Goal: Check status: Check status

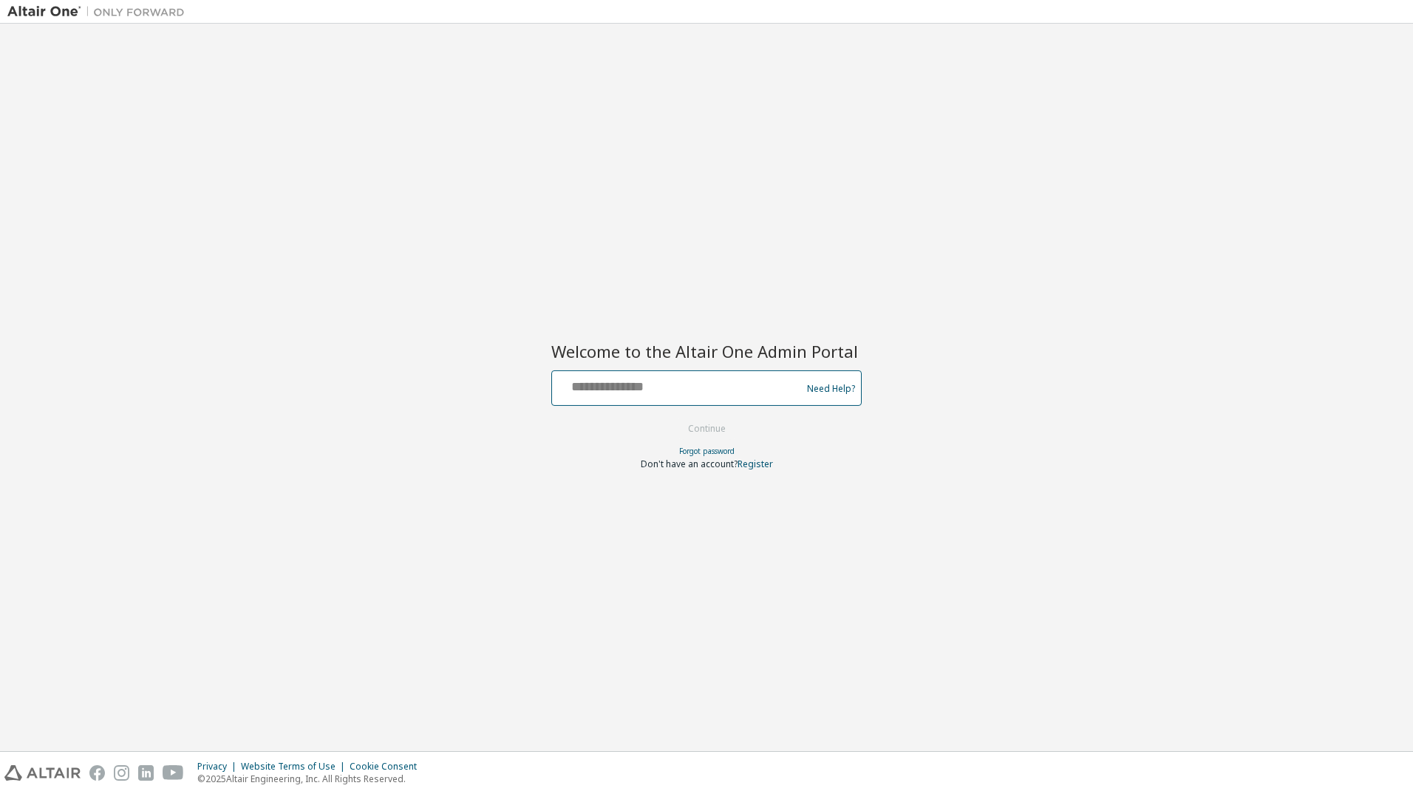
click at [596, 392] on input "text" at bounding box center [679, 384] width 242 height 21
type input "**********"
click at [716, 425] on button "Continue" at bounding box center [707, 429] width 69 height 22
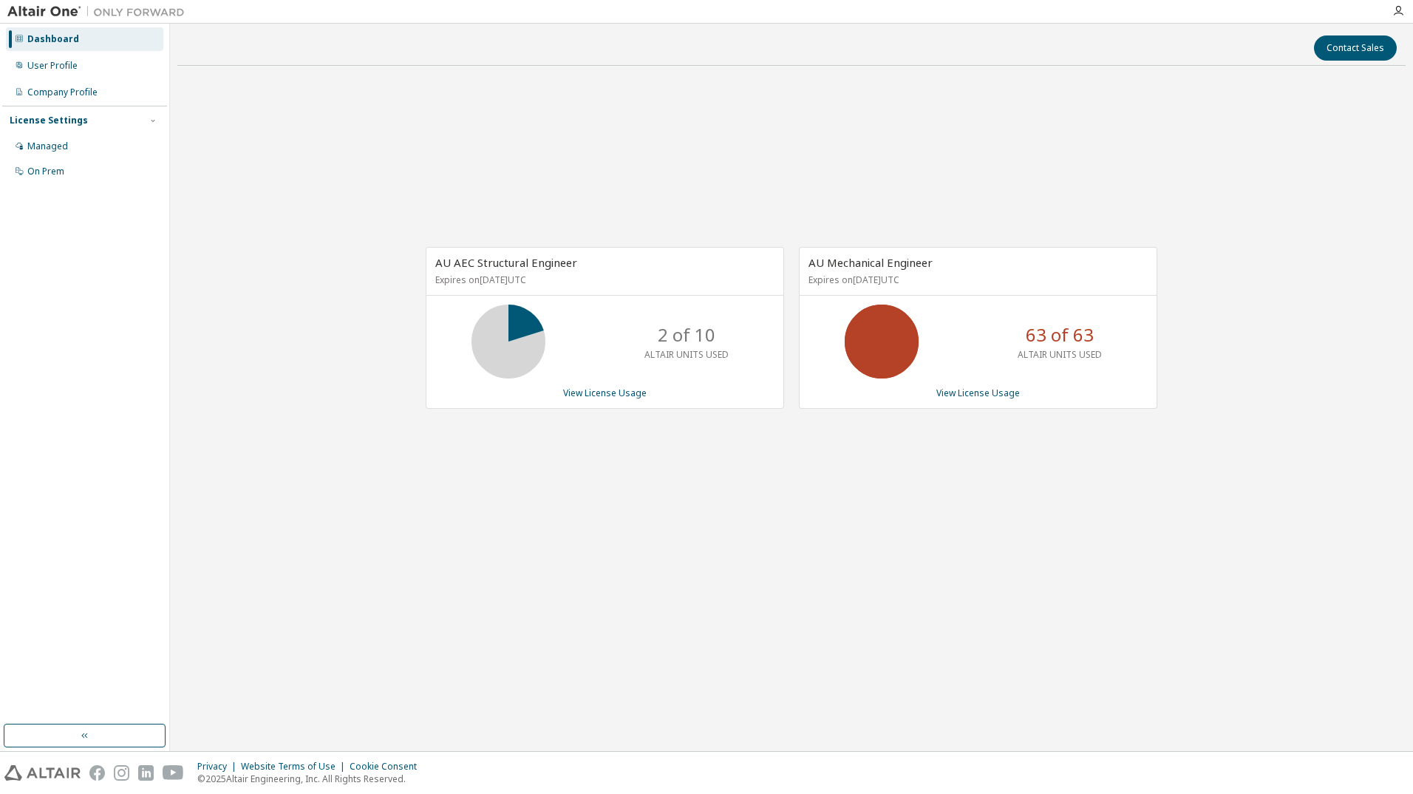
click at [480, 303] on div "AU AEC Structural Engineer Expires on June 30, 2026 UTC 2 of 10 ALTAIR UNITS US…" at bounding box center [605, 328] width 359 height 162
click at [872, 334] on icon at bounding box center [881, 341] width 37 height 37
drag, startPoint x: 830, startPoint y: 337, endPoint x: 868, endPoint y: 288, distance: 61.7
click at [829, 336] on div "63 of 63 ALTAIR UNITS USED" at bounding box center [978, 342] width 357 height 74
click at [874, 262] on span "AU Mechanical Engineer" at bounding box center [871, 262] width 124 height 15
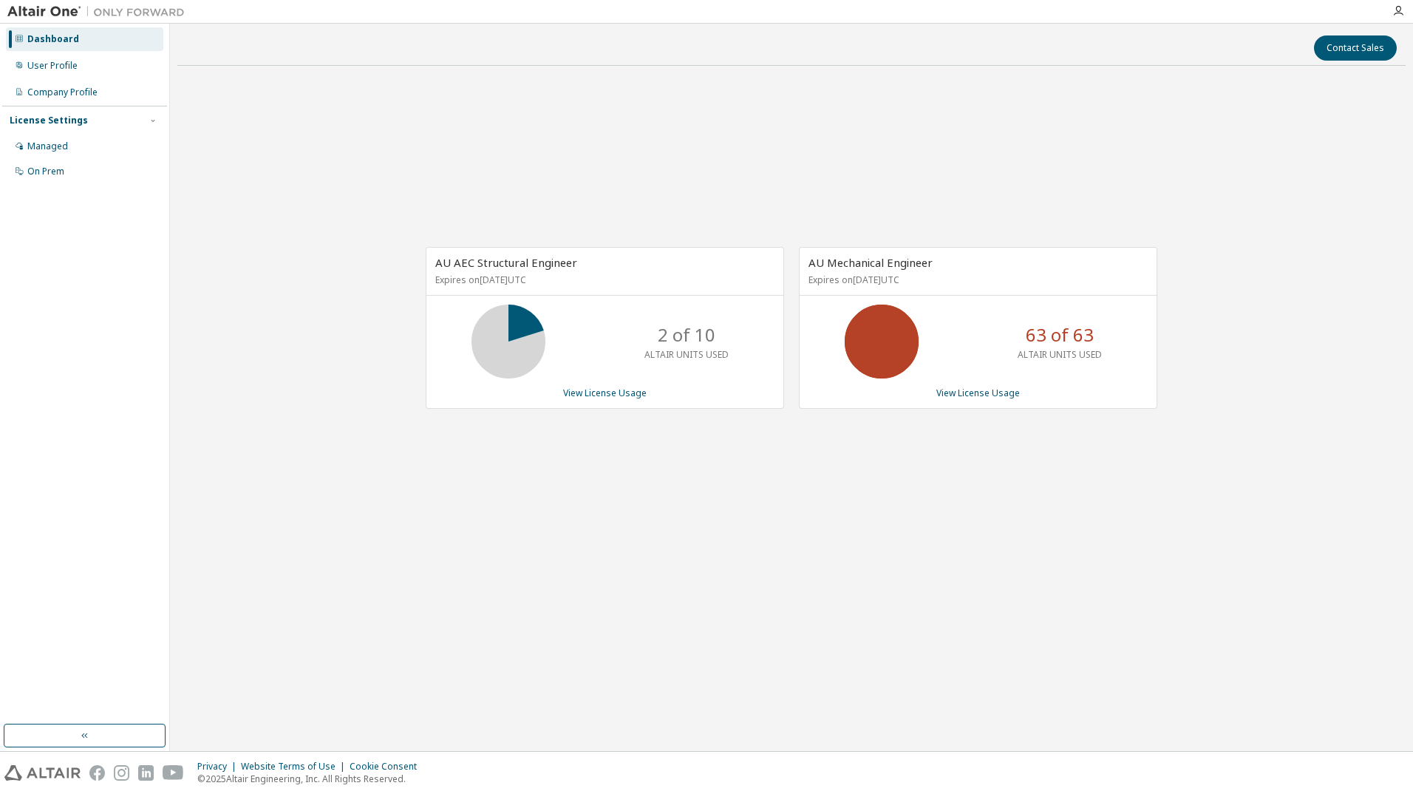
drag, startPoint x: 594, startPoint y: 274, endPoint x: 608, endPoint y: 274, distance: 14.1
click at [597, 274] on p "Expires on June 30, 2026 UTC" at bounding box center [603, 280] width 336 height 13
click at [605, 393] on link "View License Usage" at bounding box center [605, 393] width 84 height 13
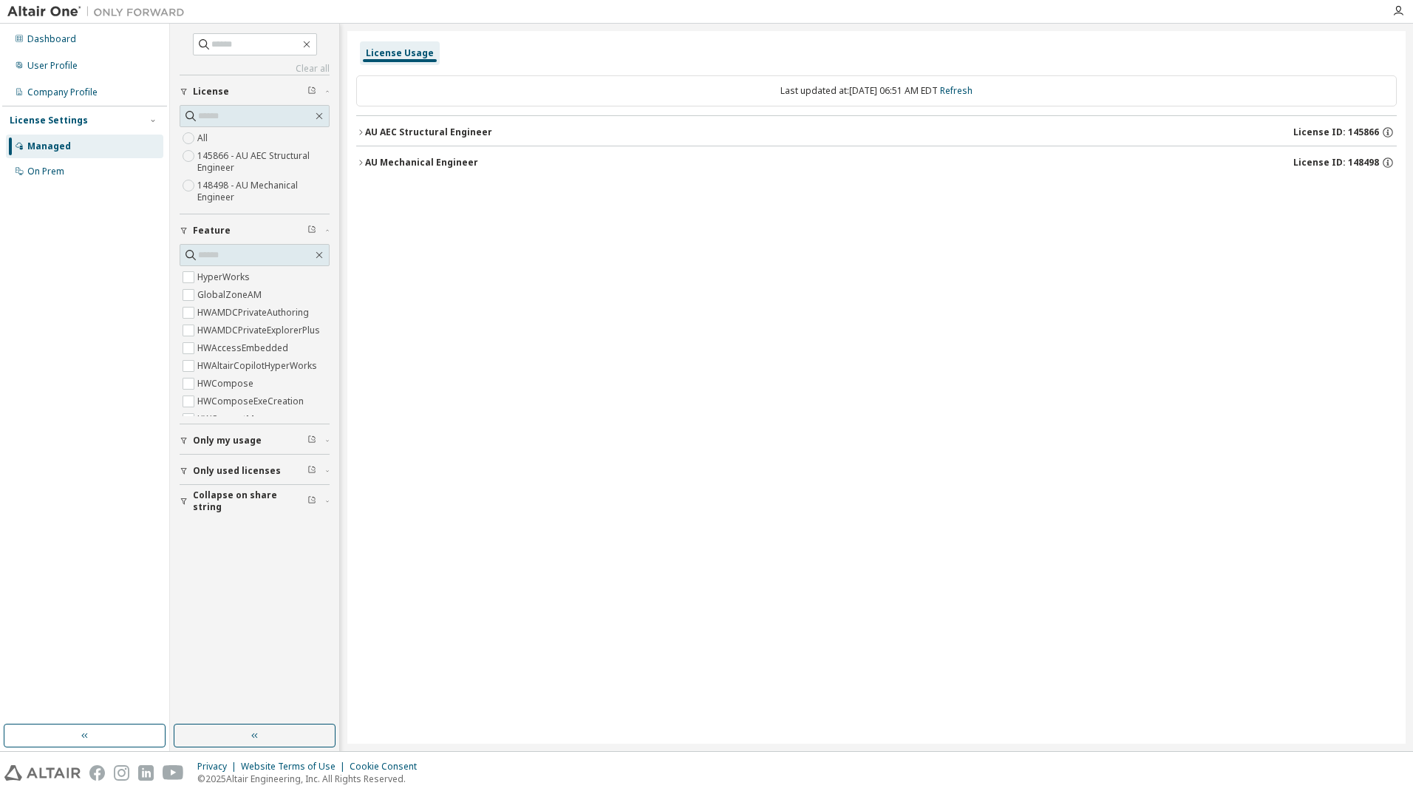
click at [360, 130] on icon "button" at bounding box center [360, 131] width 3 height 5
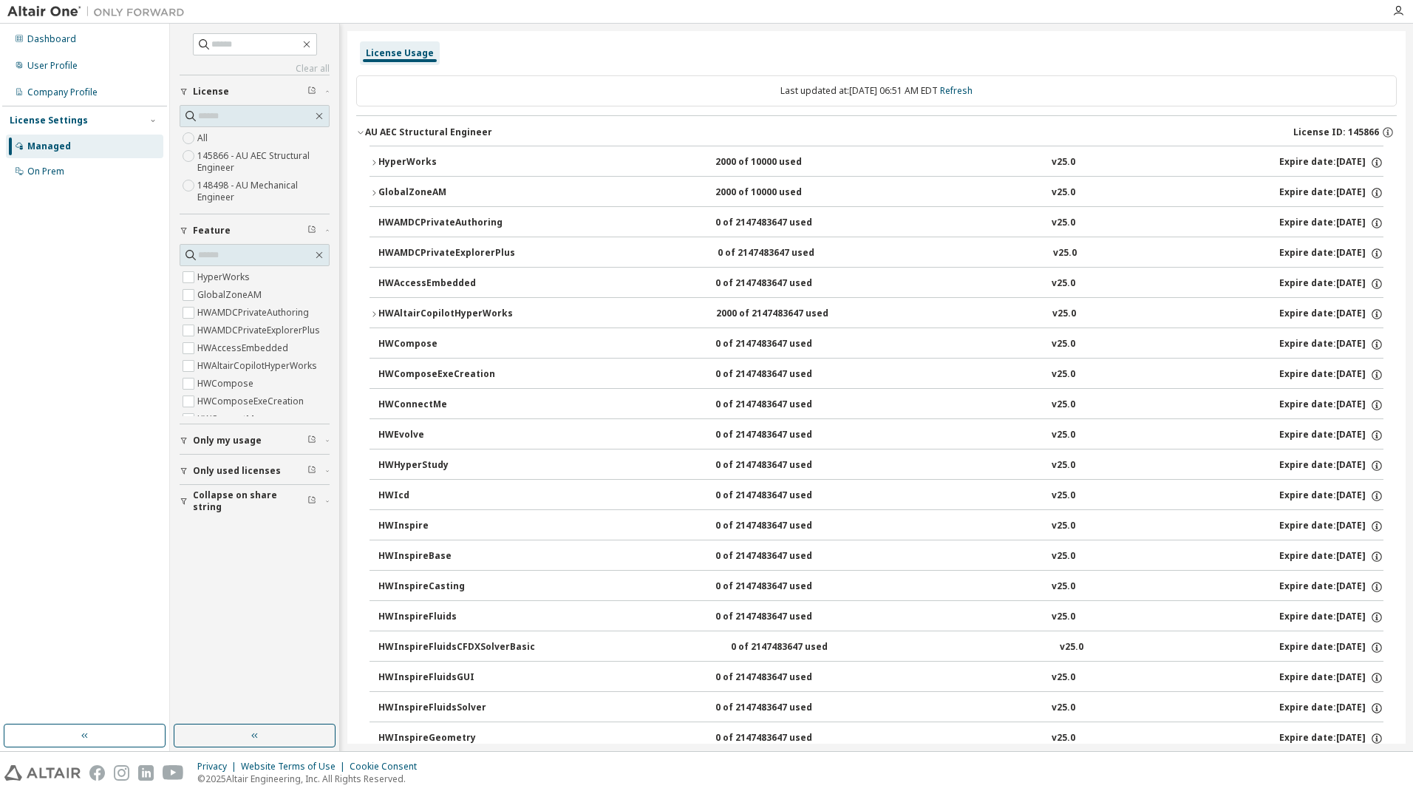
click at [373, 161] on icon "button" at bounding box center [374, 162] width 9 height 9
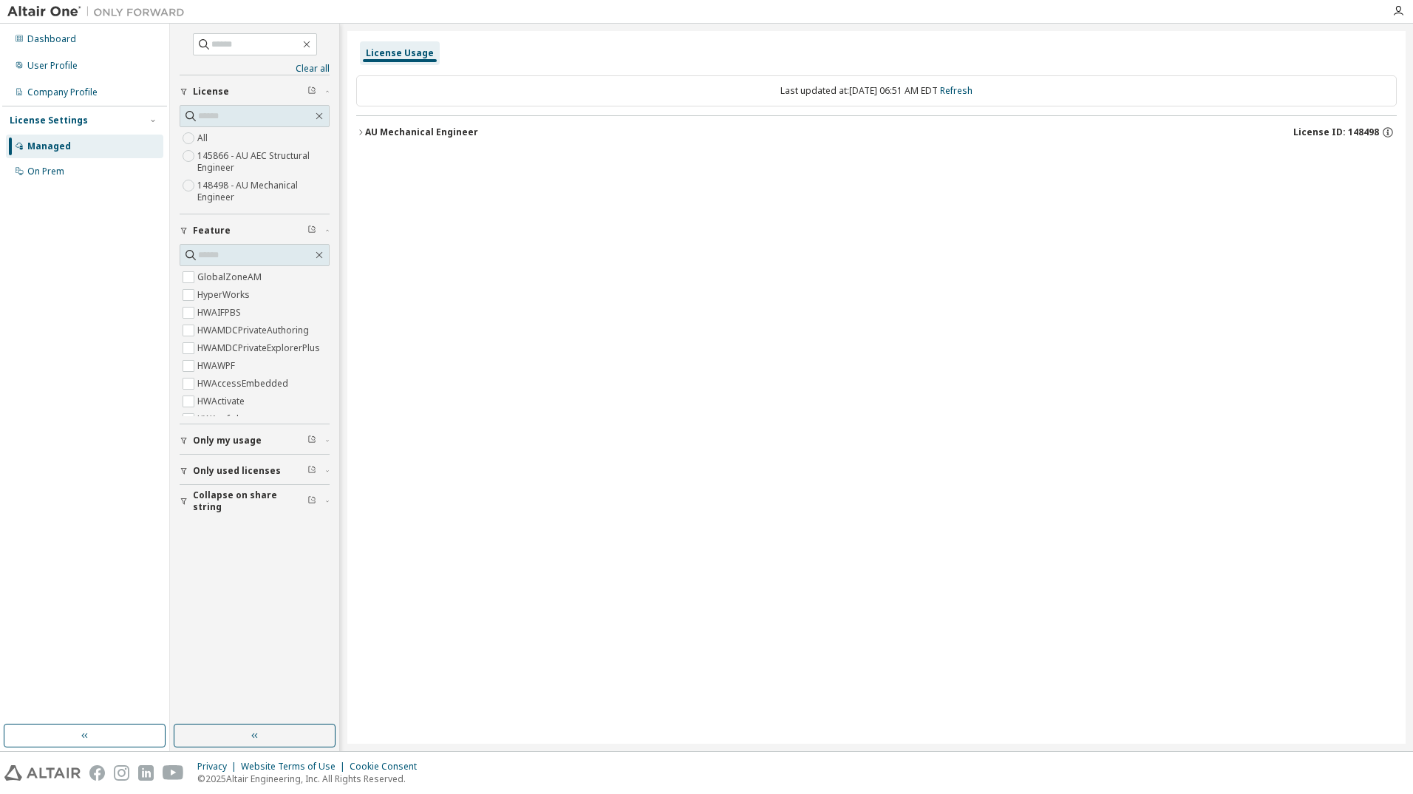
click at [370, 132] on div "AU Mechanical Engineer" at bounding box center [421, 132] width 113 height 12
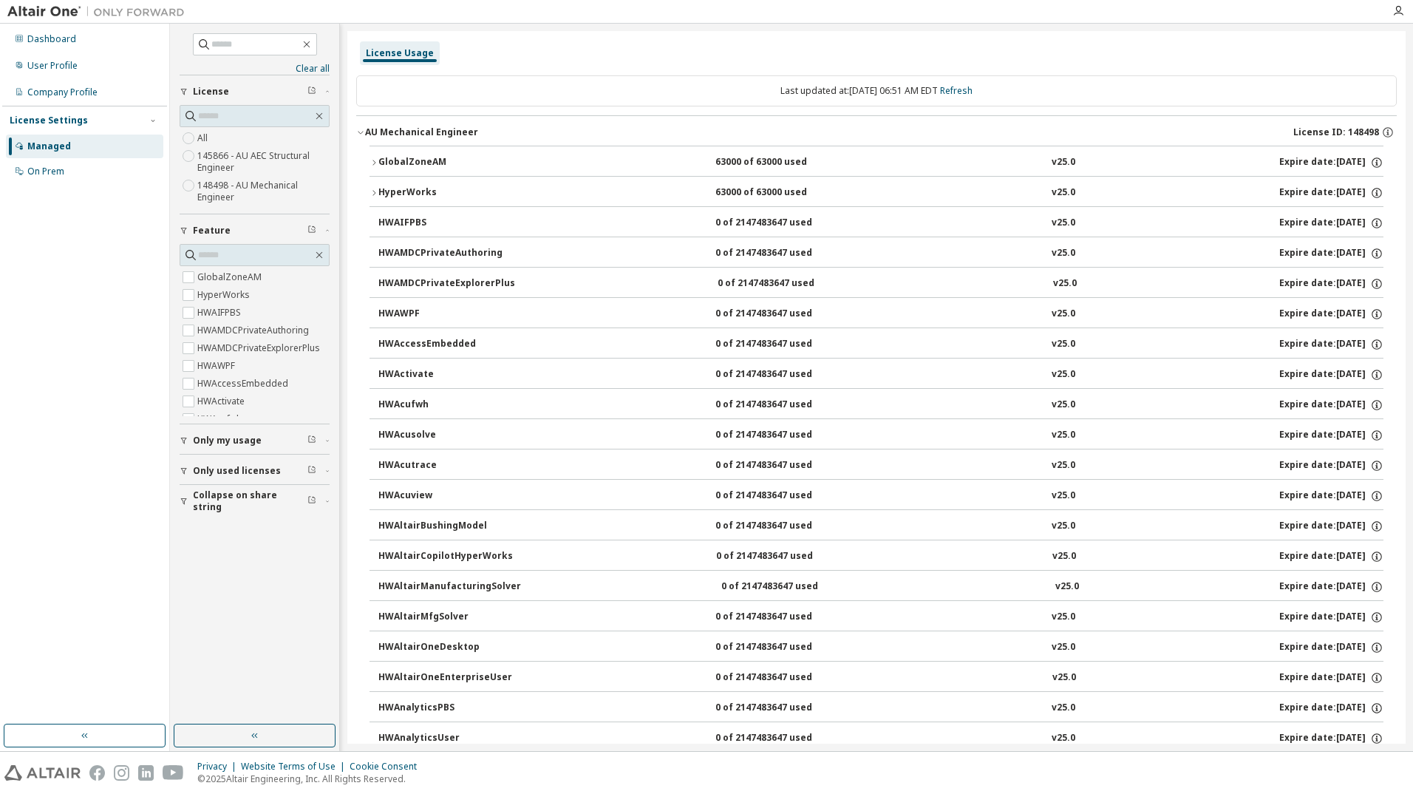
click at [385, 165] on div "GlobalZoneAM" at bounding box center [445, 162] width 133 height 13
